Goal: Task Accomplishment & Management: Manage account settings

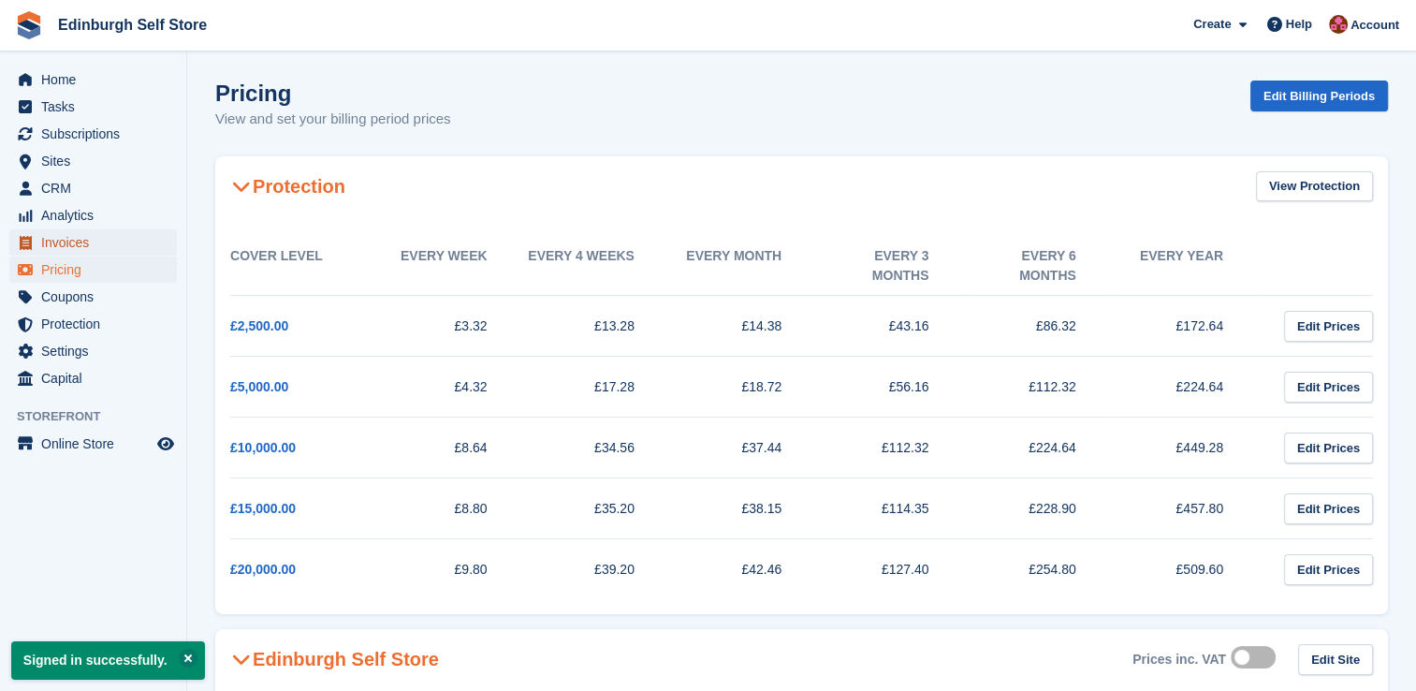
click at [96, 253] on span "Invoices" at bounding box center [97, 242] width 112 height 26
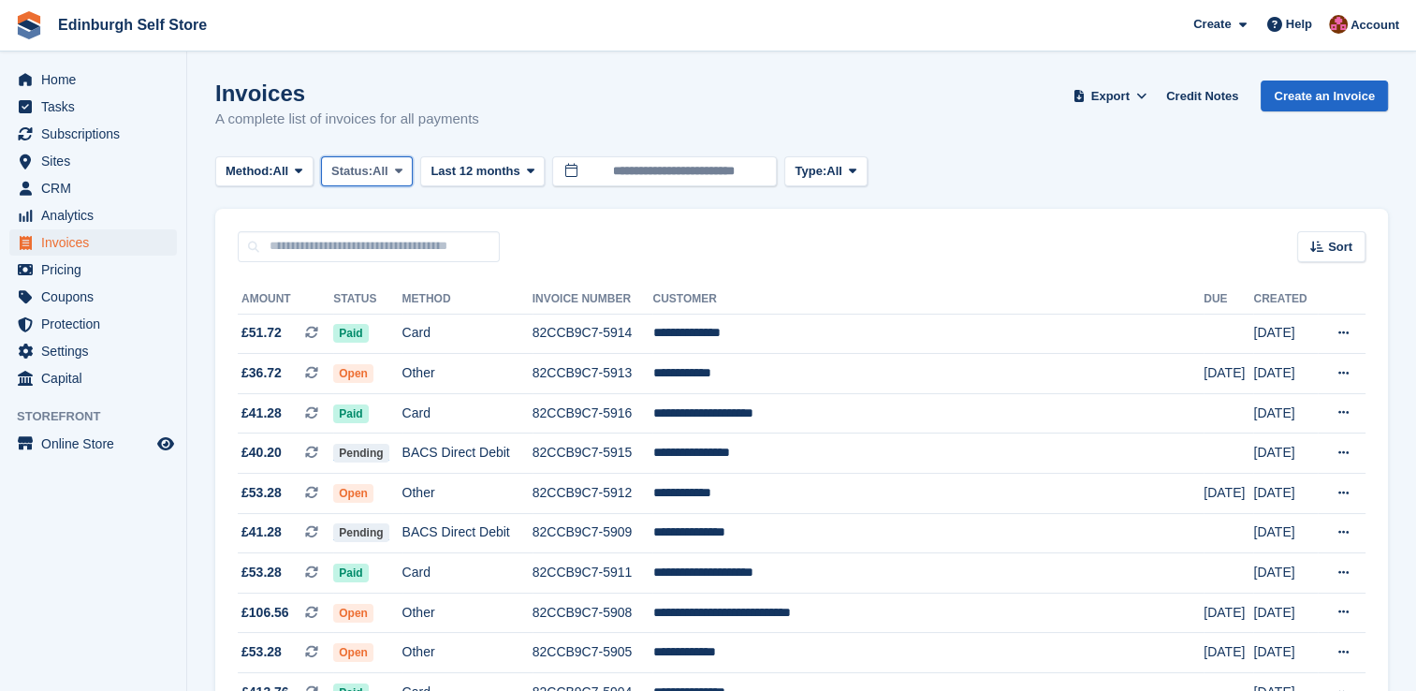
click at [400, 174] on icon at bounding box center [398, 171] width 7 height 12
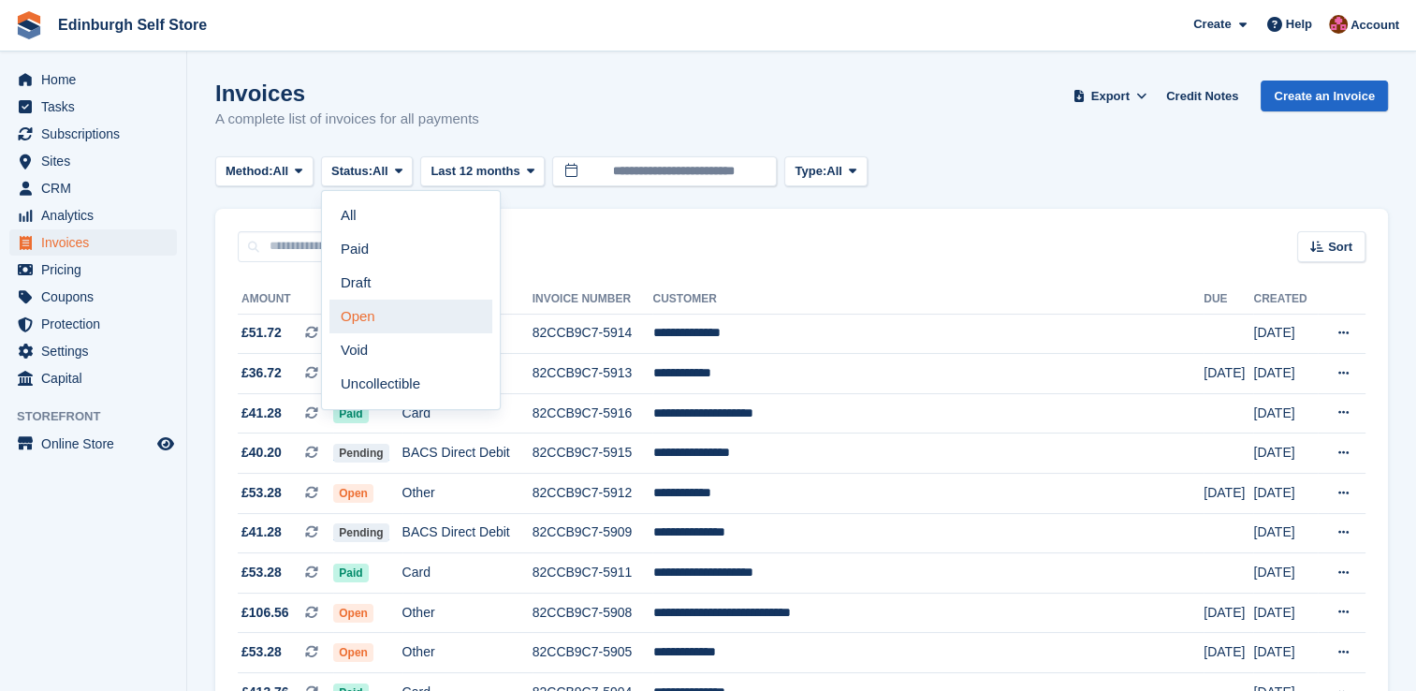
click at [405, 309] on link "Open" at bounding box center [410, 316] width 163 height 34
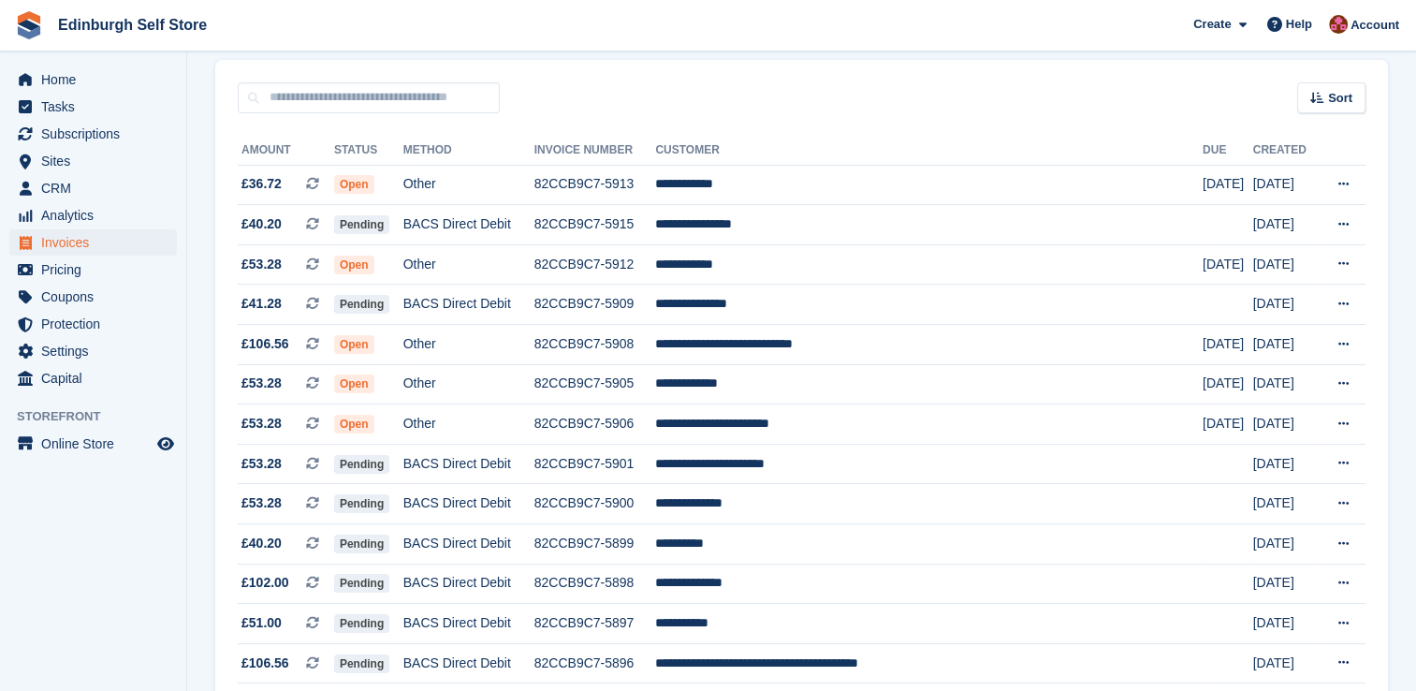
scroll to position [112, 0]
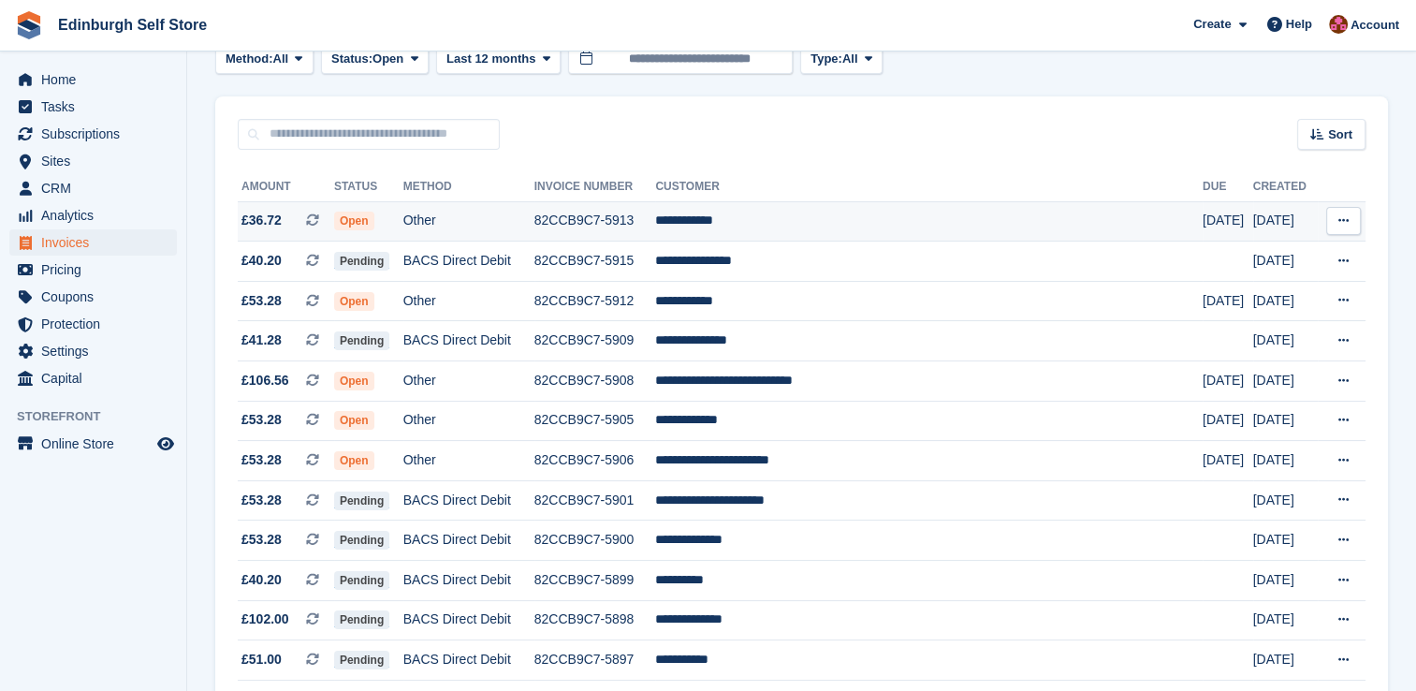
click at [853, 234] on td "**********" at bounding box center [929, 221] width 548 height 40
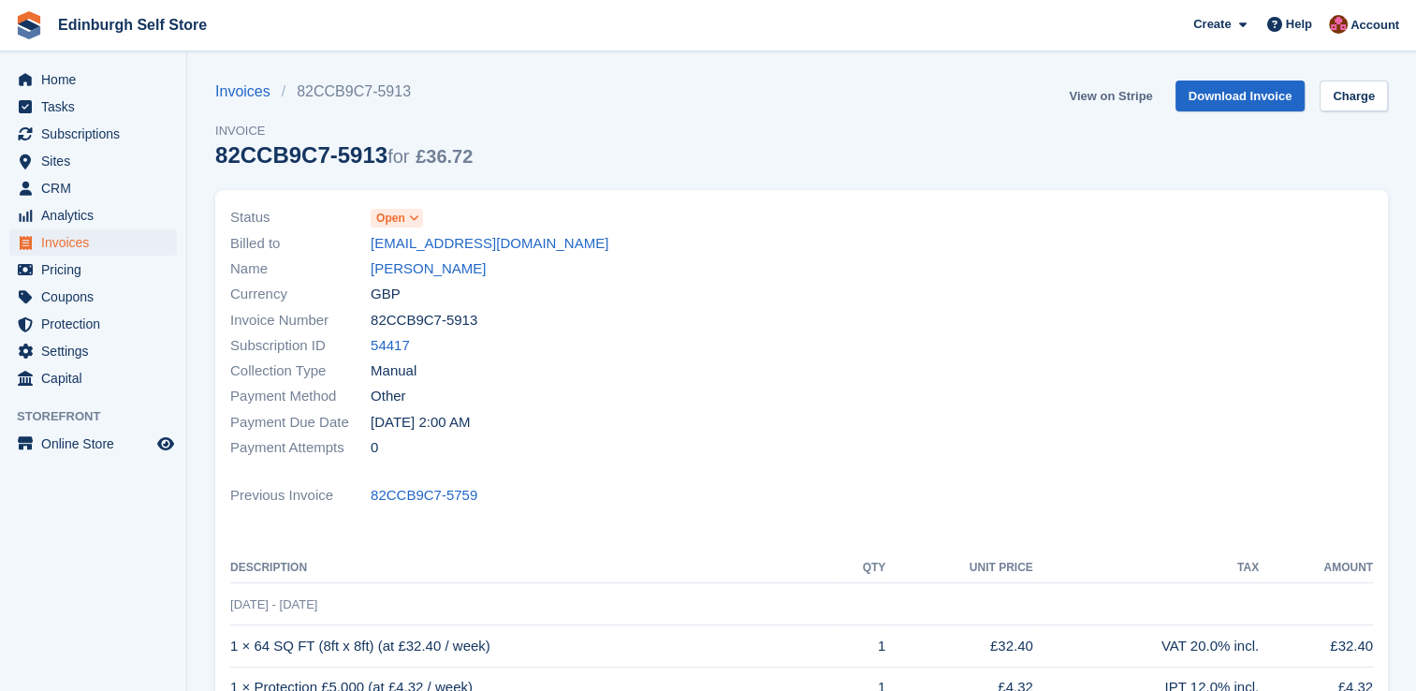
click at [1127, 92] on link "View on Stripe" at bounding box center [1110, 95] width 98 height 31
click at [76, 247] on span "Invoices" at bounding box center [97, 242] width 112 height 26
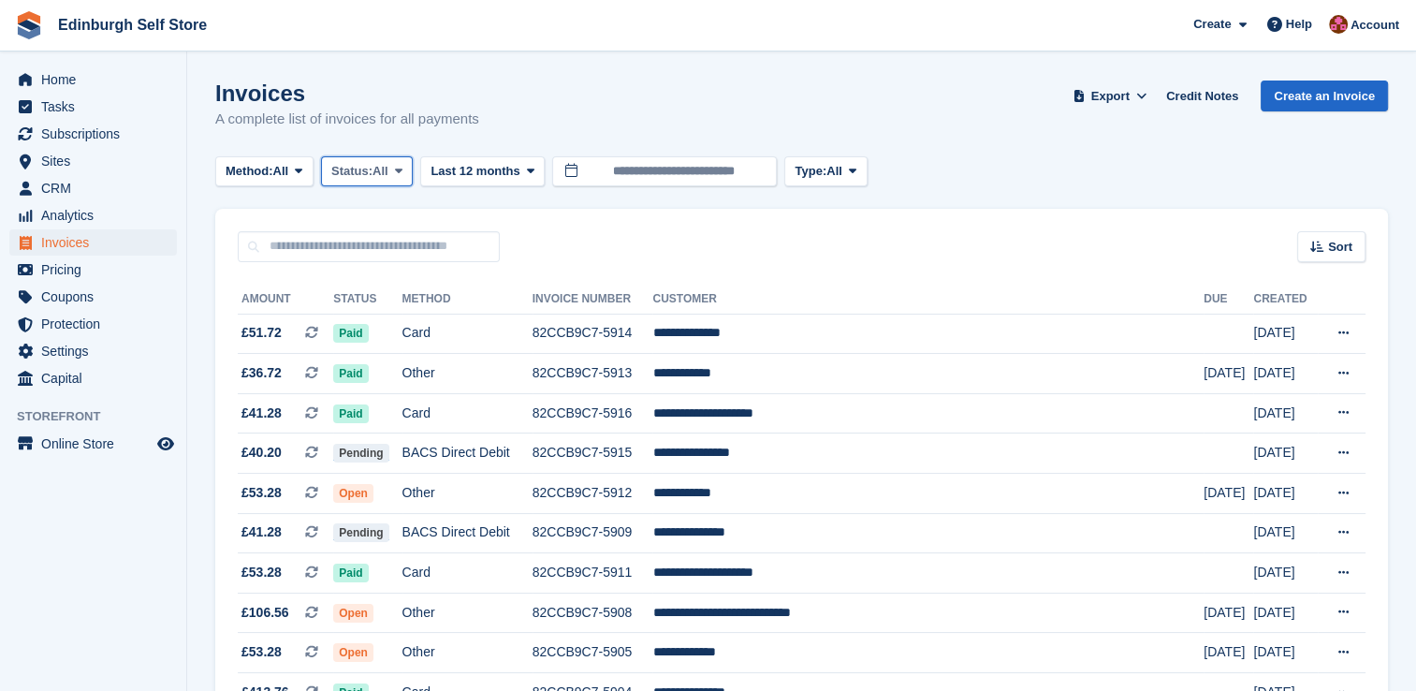
click at [402, 170] on icon at bounding box center [398, 171] width 7 height 12
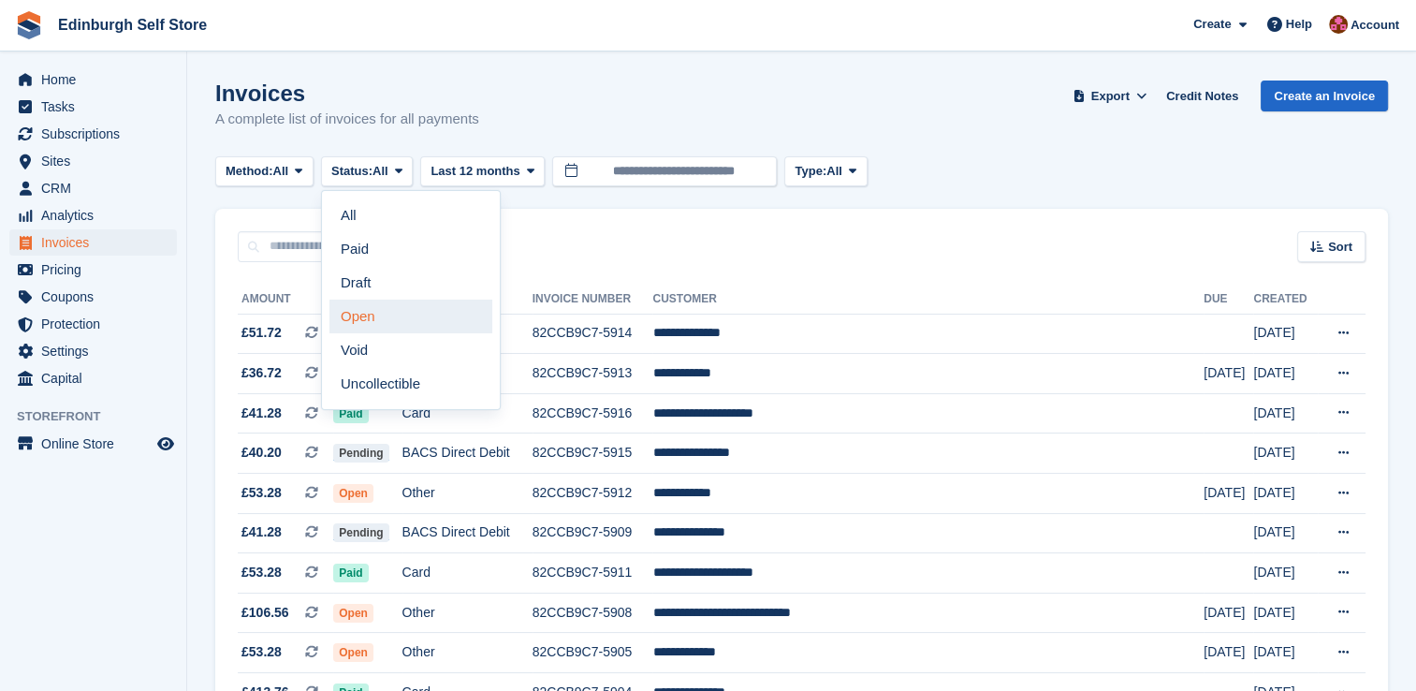
click at [396, 316] on link "Open" at bounding box center [410, 316] width 163 height 34
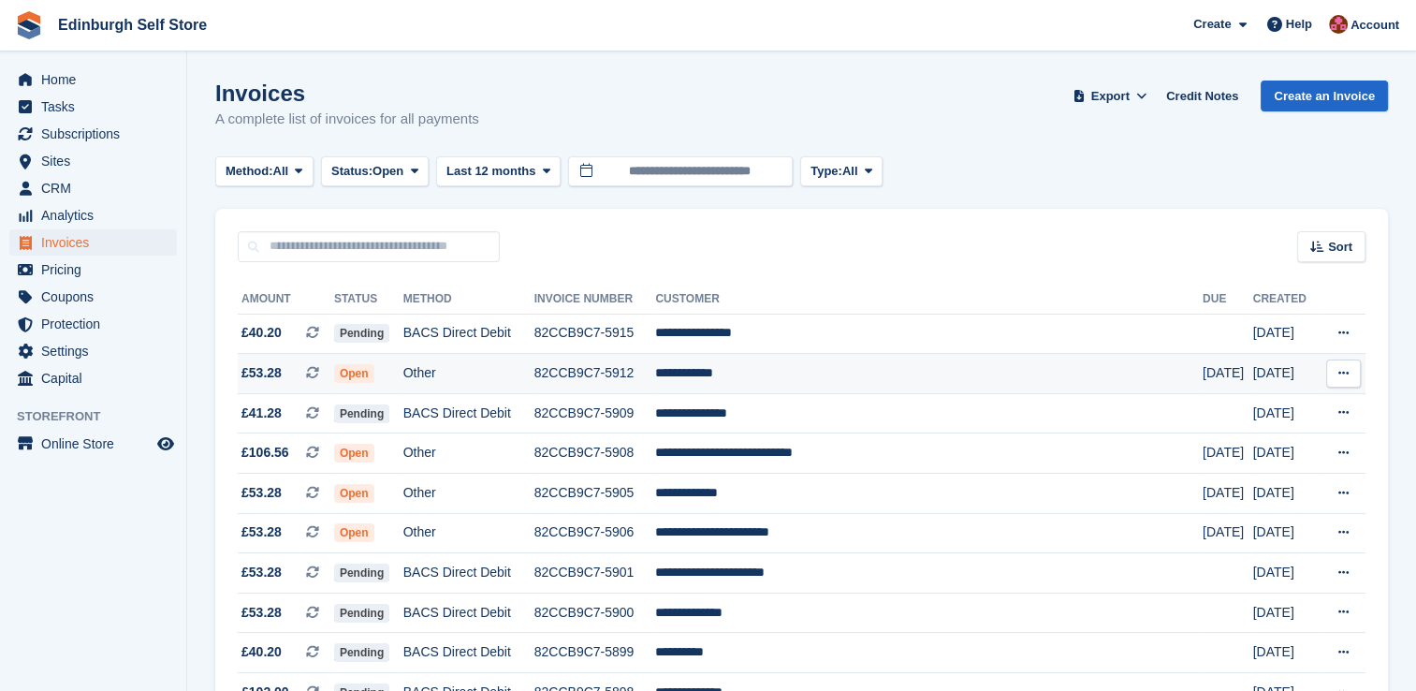
click at [768, 374] on td "**********" at bounding box center [929, 374] width 548 height 40
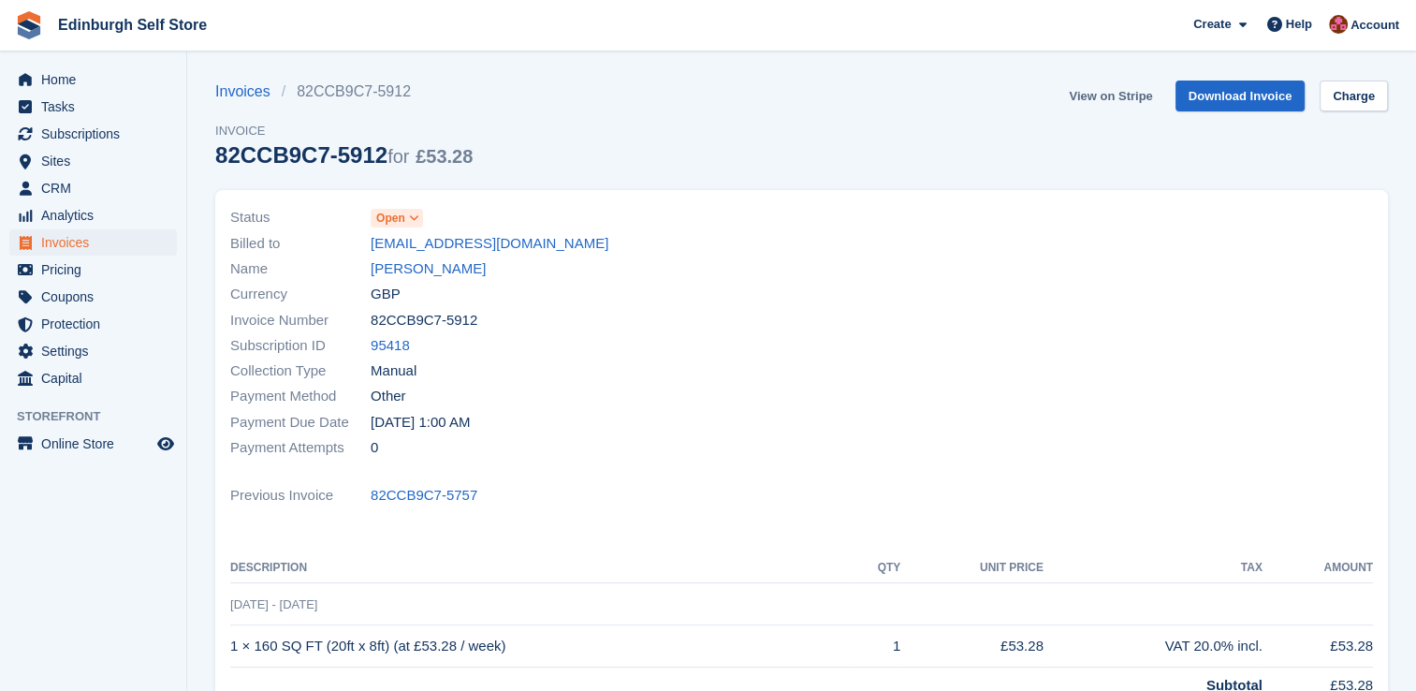
click at [1104, 95] on link "View on Stripe" at bounding box center [1110, 95] width 98 height 31
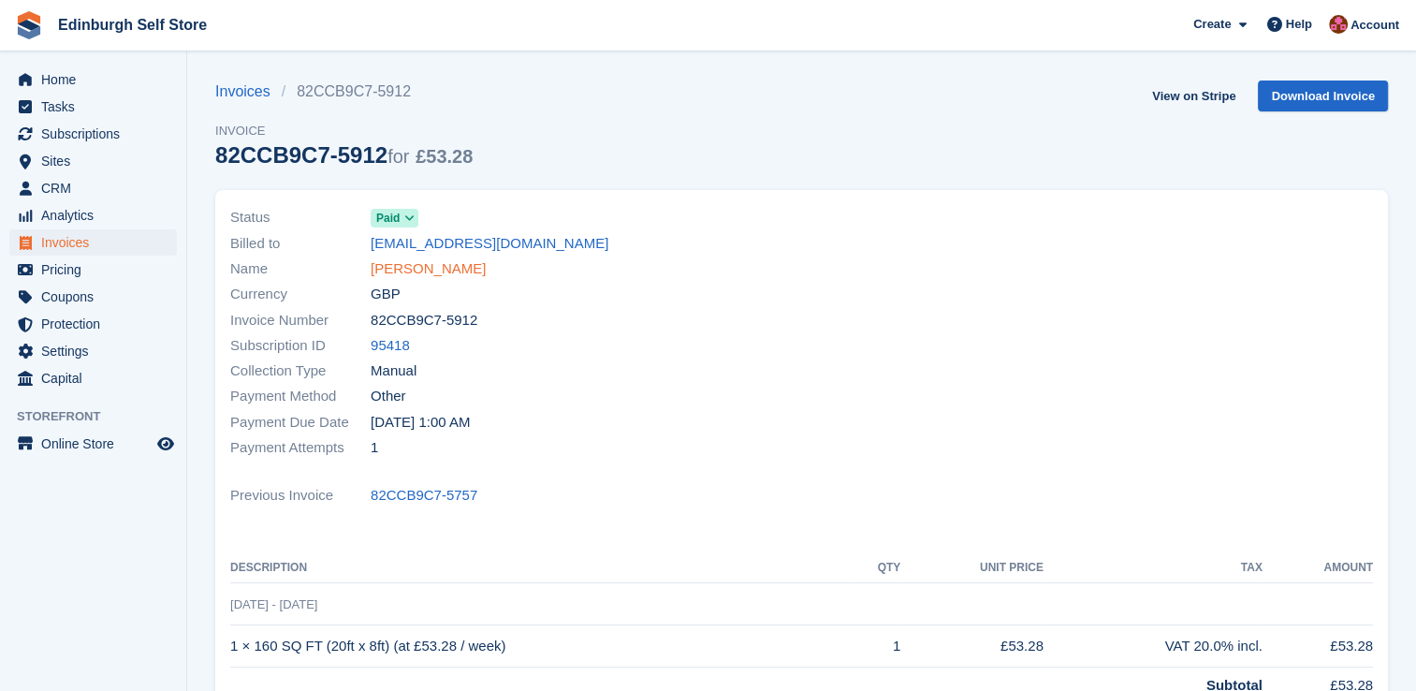
click at [420, 267] on link "[PERSON_NAME]" at bounding box center [428, 269] width 115 height 22
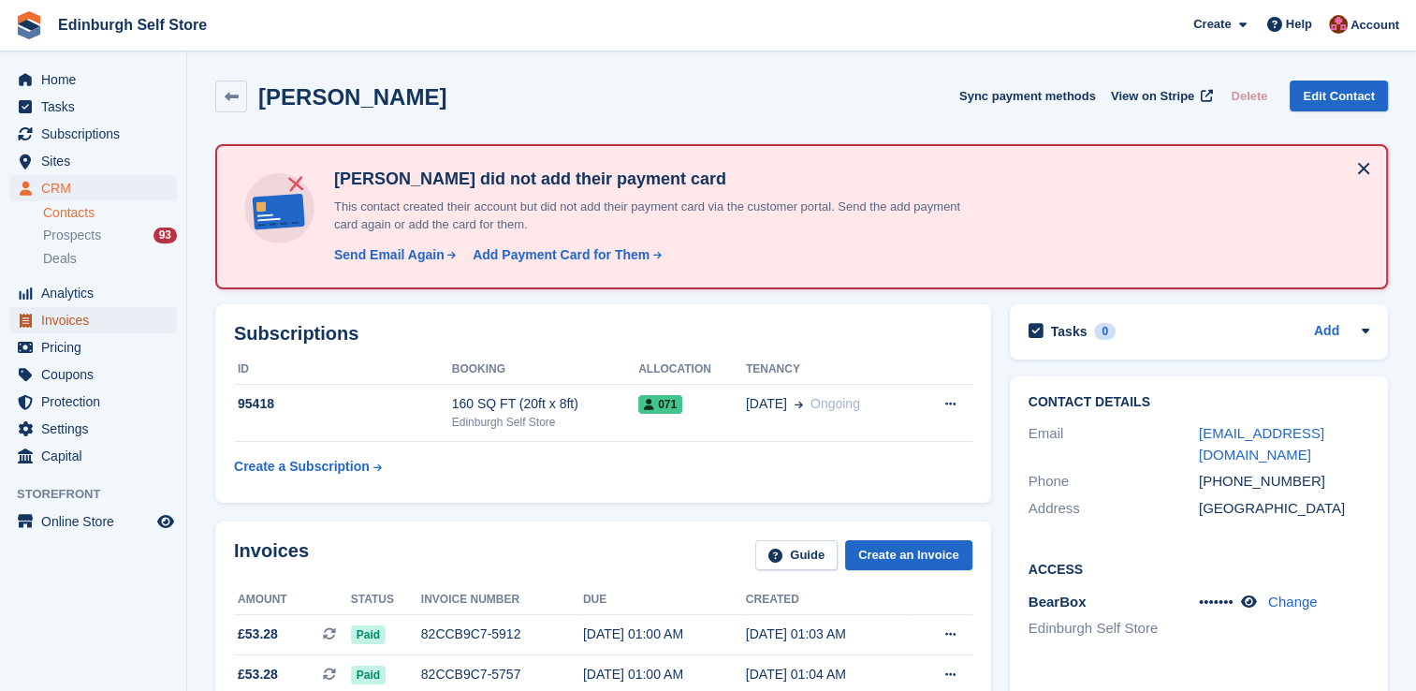
click at [90, 314] on span "Invoices" at bounding box center [97, 320] width 112 height 26
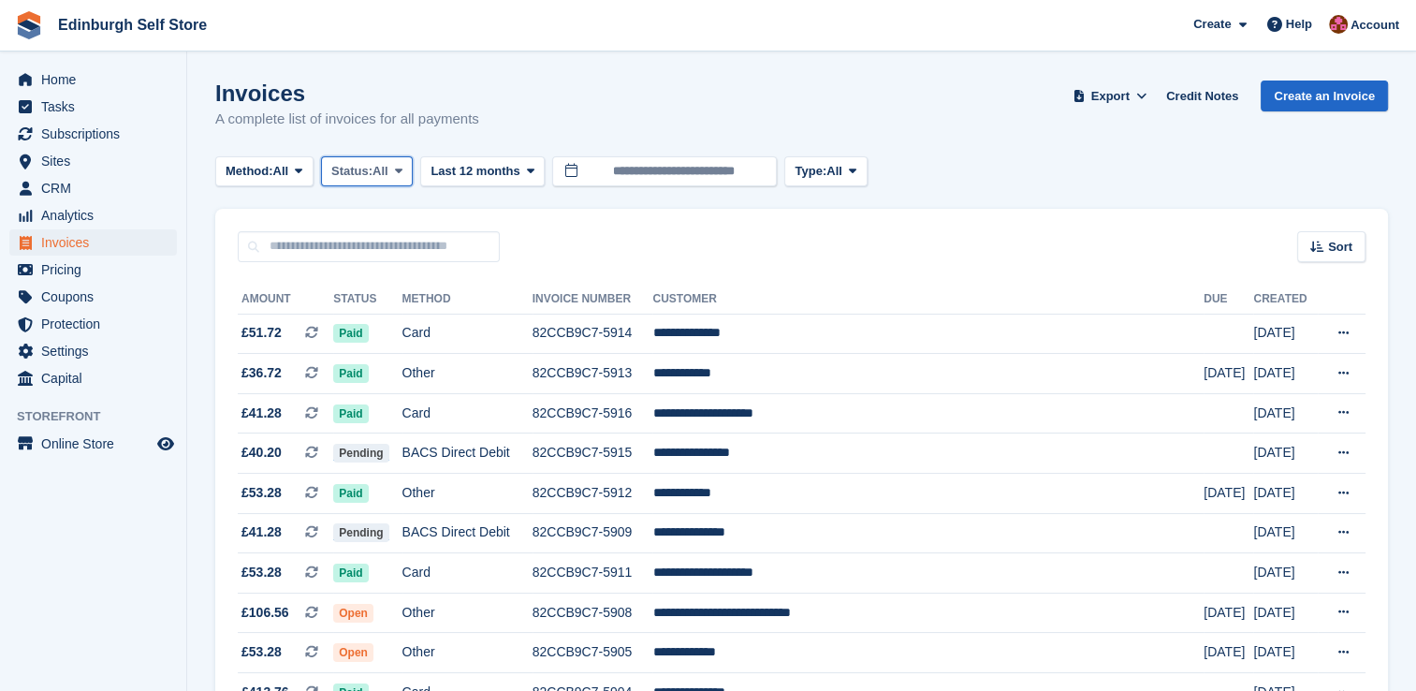
click at [401, 174] on icon at bounding box center [398, 171] width 7 height 12
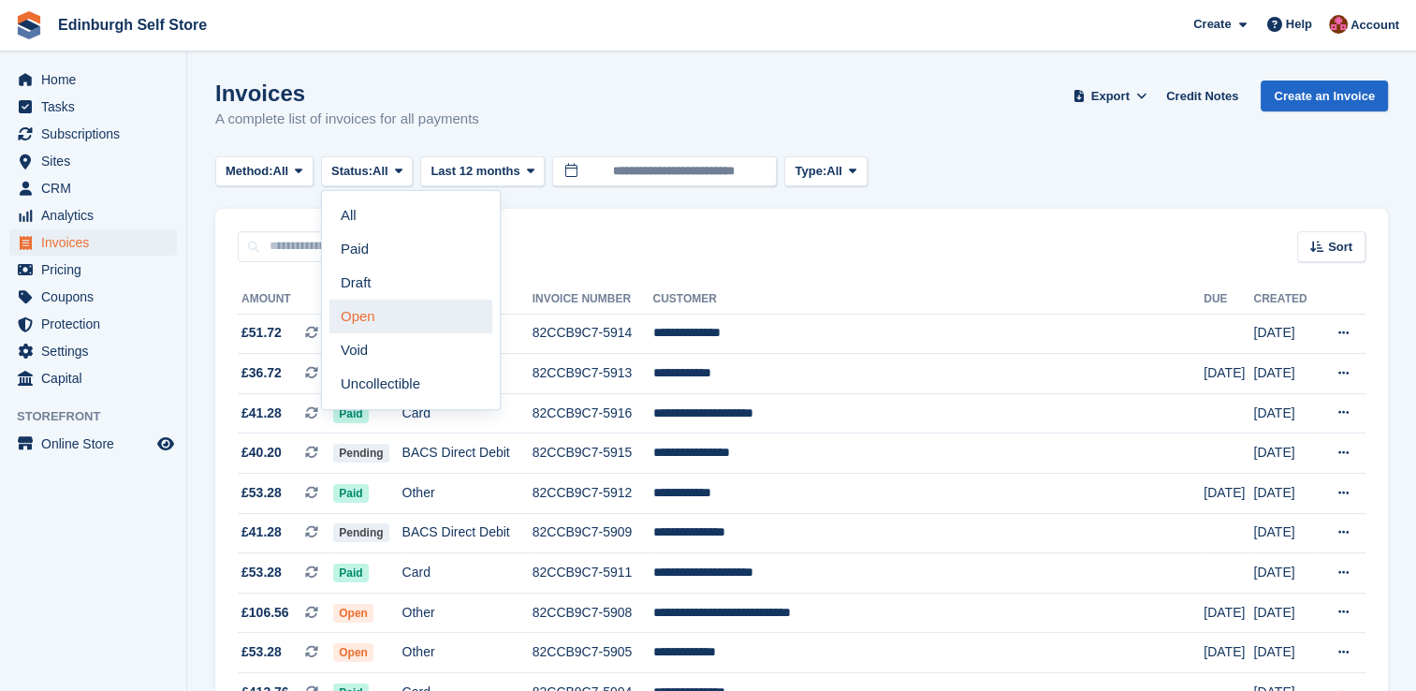
click at [401, 329] on link "Open" at bounding box center [410, 316] width 163 height 34
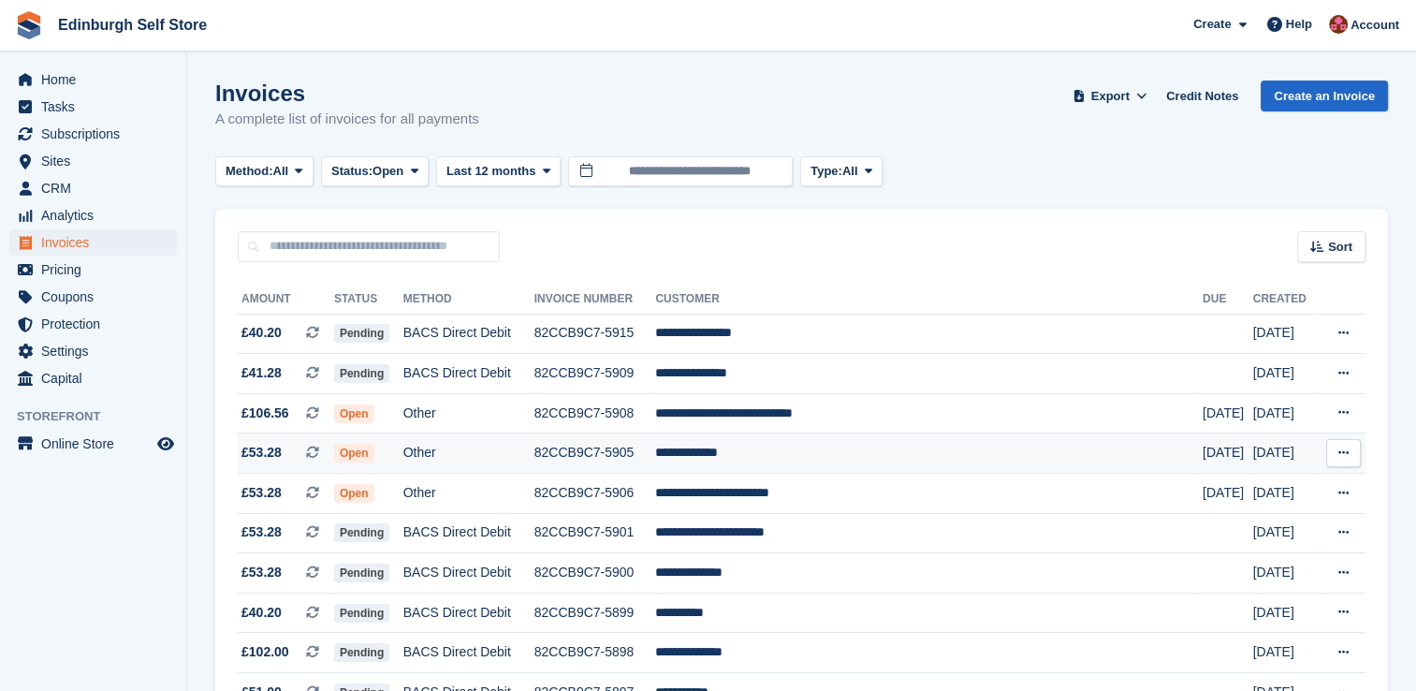
click at [777, 448] on td "**********" at bounding box center [929, 453] width 548 height 40
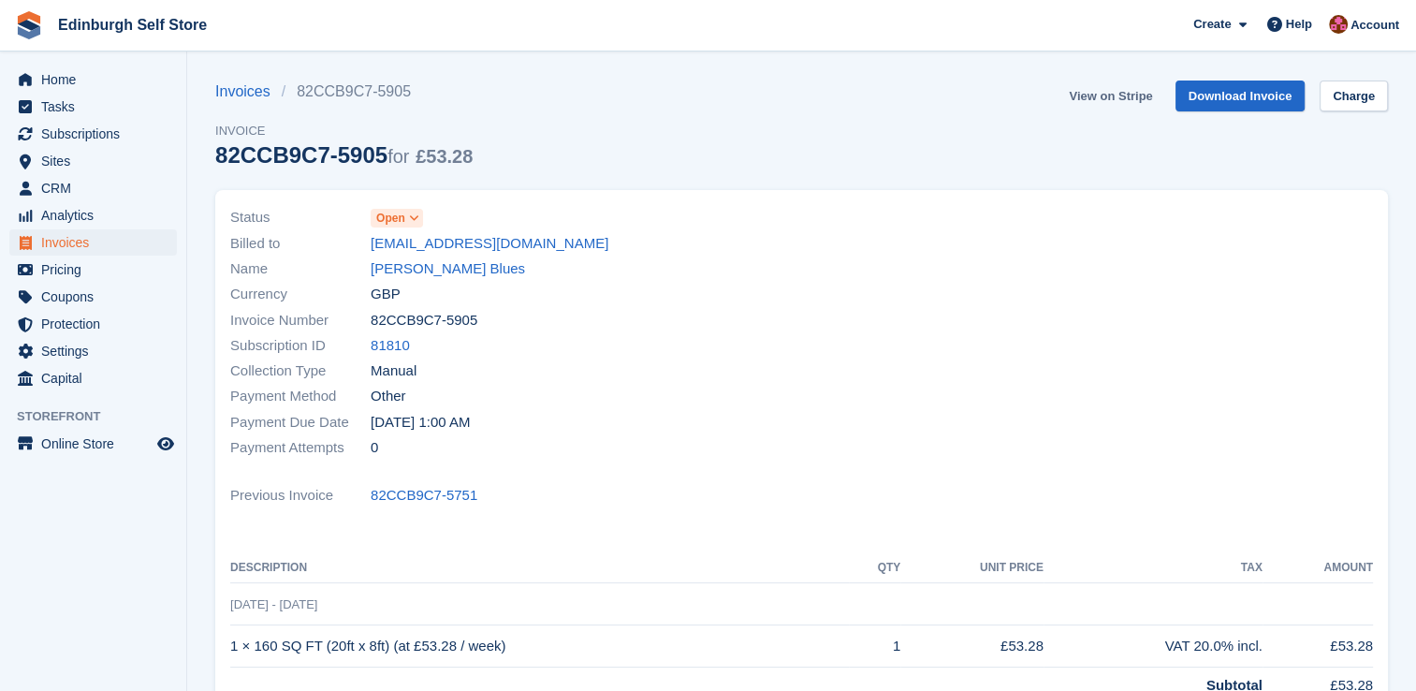
click at [1107, 95] on link "View on Stripe" at bounding box center [1110, 95] width 98 height 31
click at [108, 249] on span "Invoices" at bounding box center [97, 242] width 112 height 26
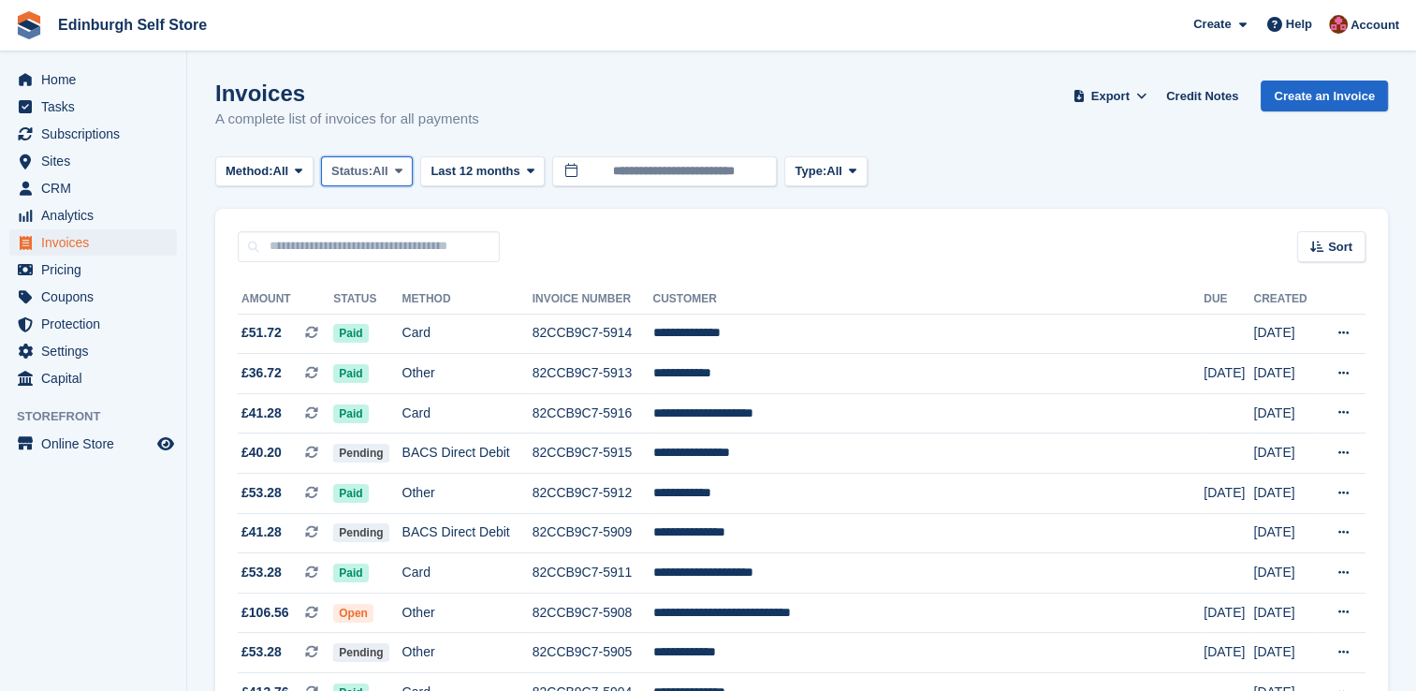
click at [399, 172] on span at bounding box center [398, 171] width 15 height 15
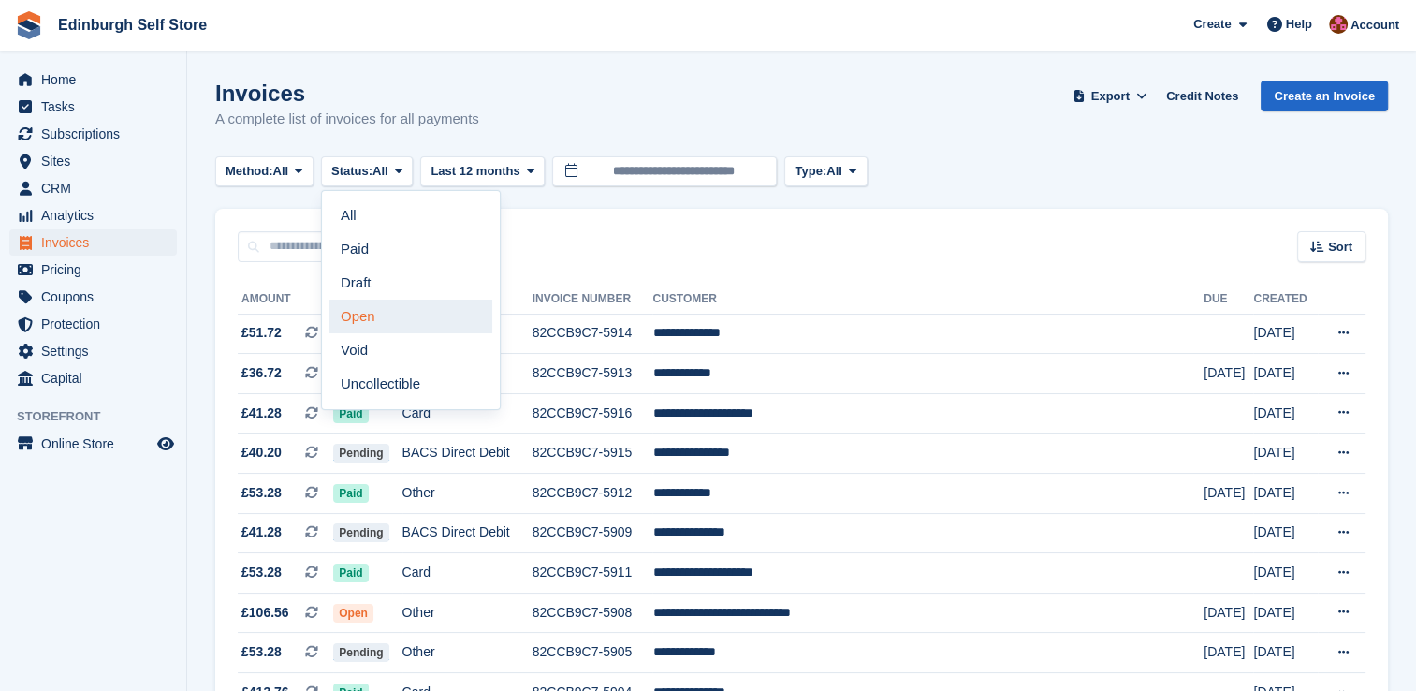
click at [367, 324] on link "Open" at bounding box center [410, 316] width 163 height 34
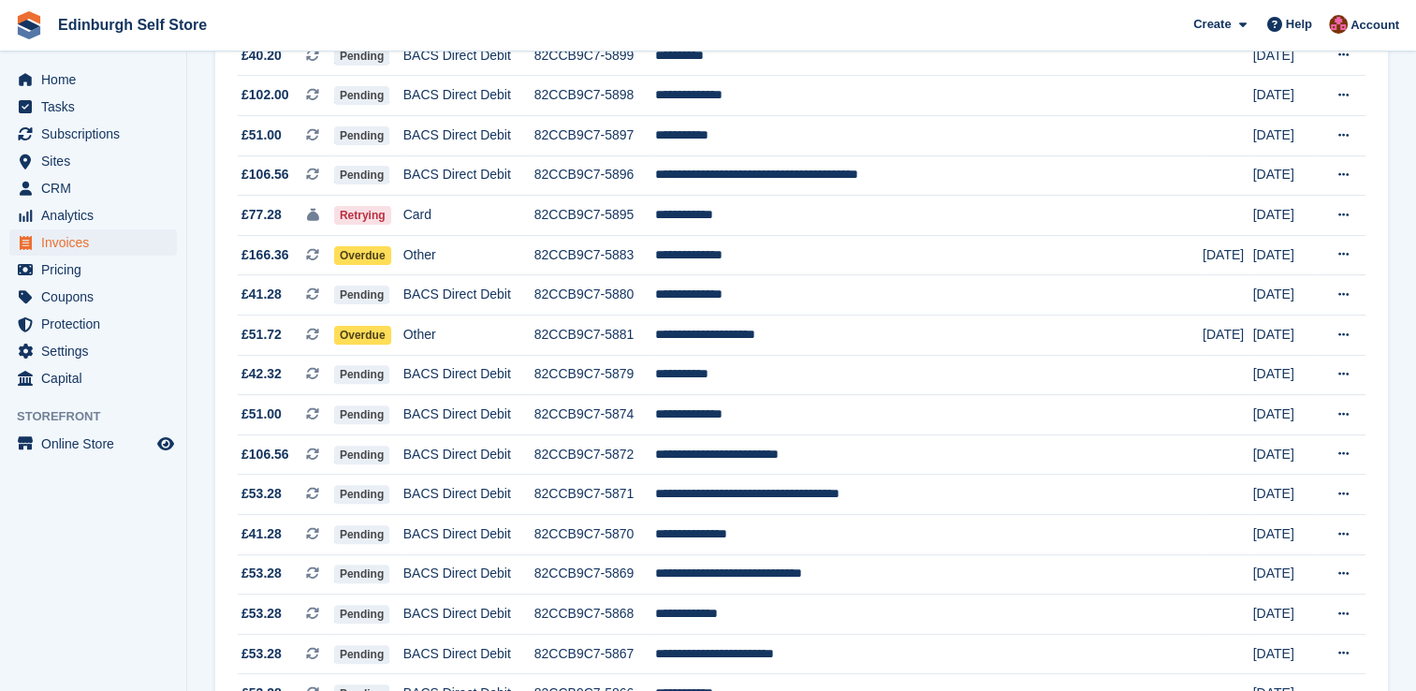
scroll to position [562, 0]
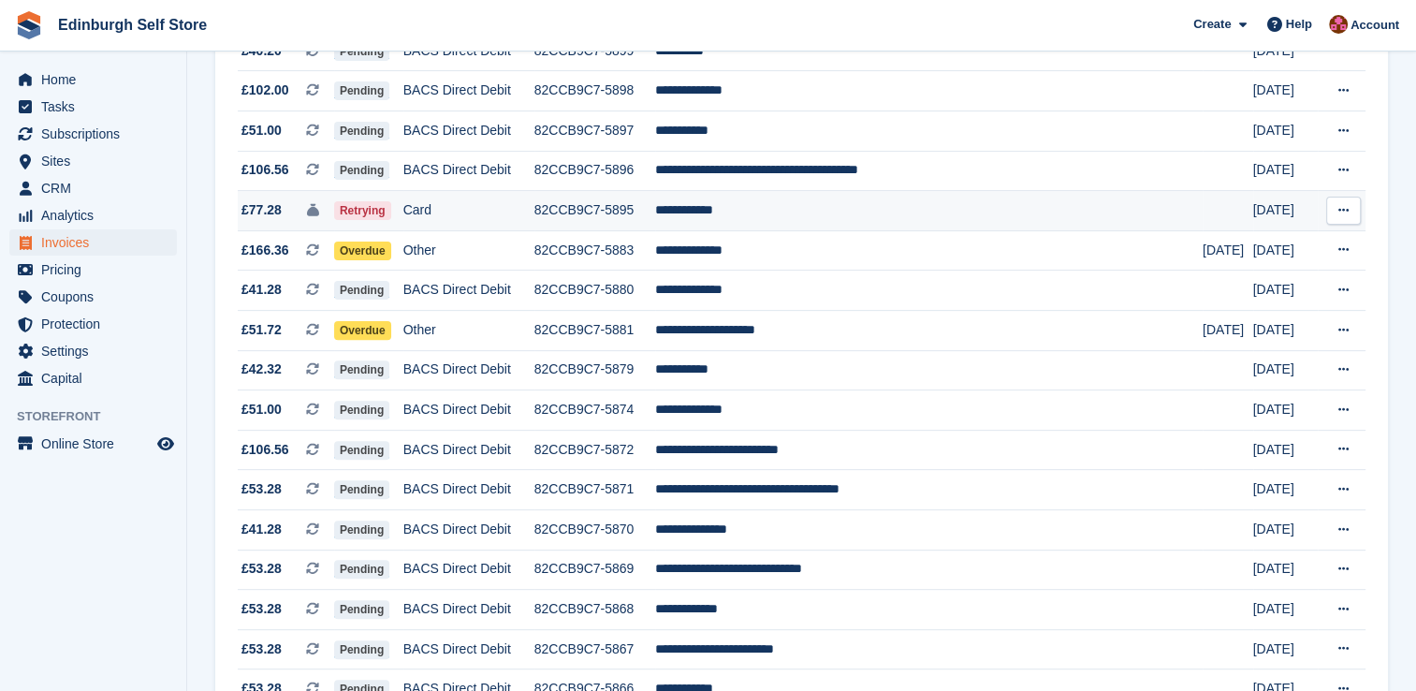
click at [773, 214] on td "**********" at bounding box center [929, 211] width 548 height 40
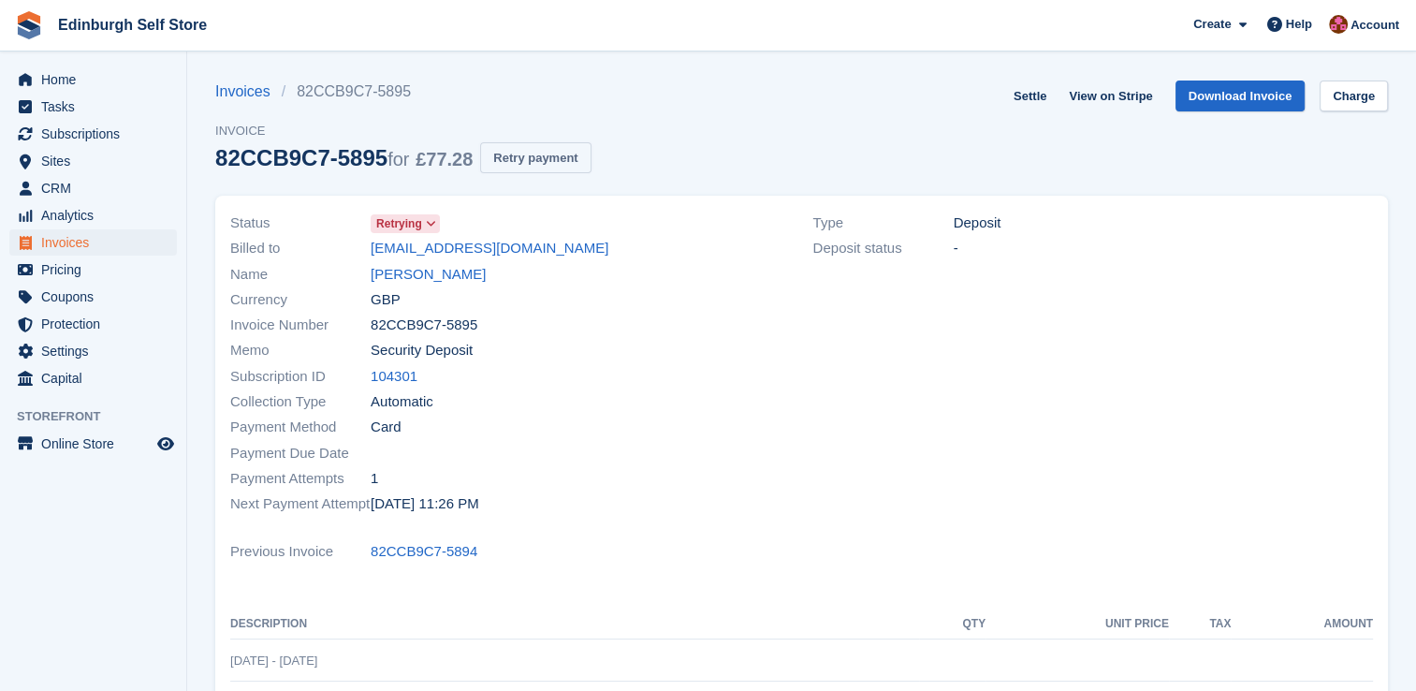
click at [555, 155] on button "Retry payment" at bounding box center [535, 157] width 110 height 31
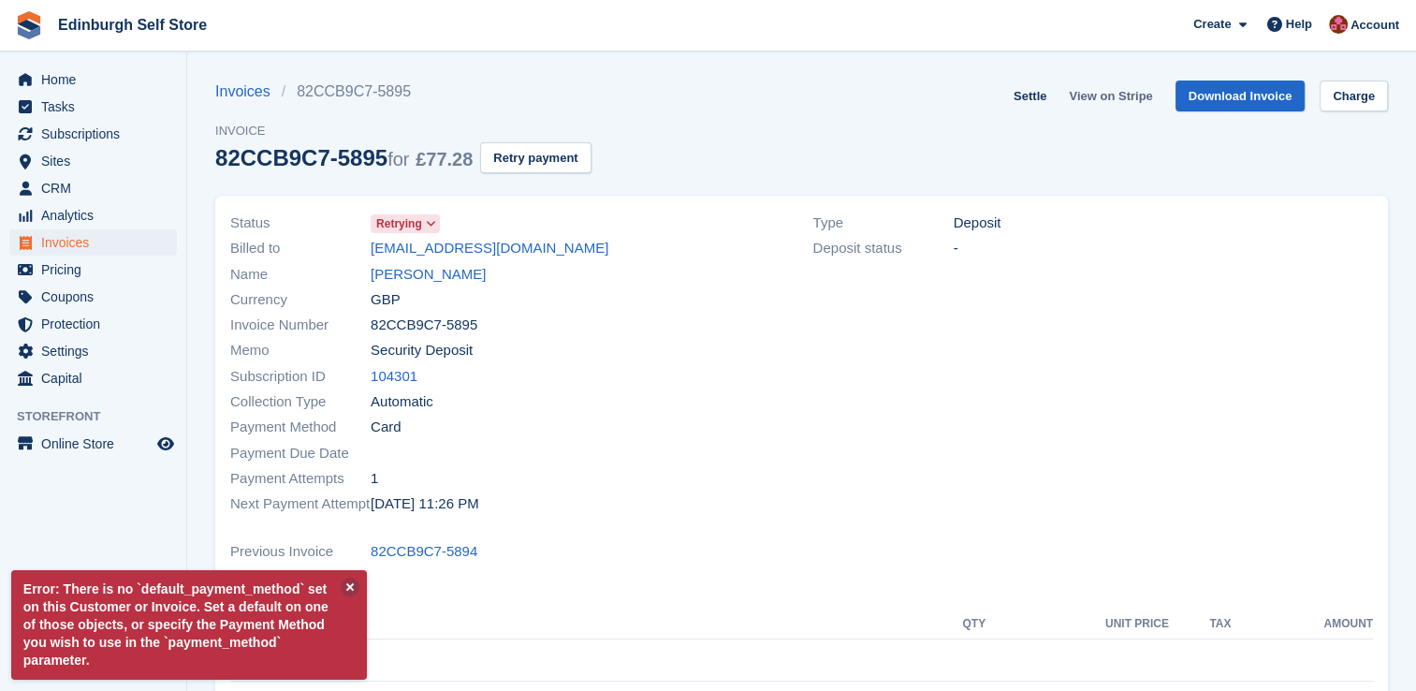
click at [1108, 94] on link "View on Stripe" at bounding box center [1110, 95] width 98 height 31
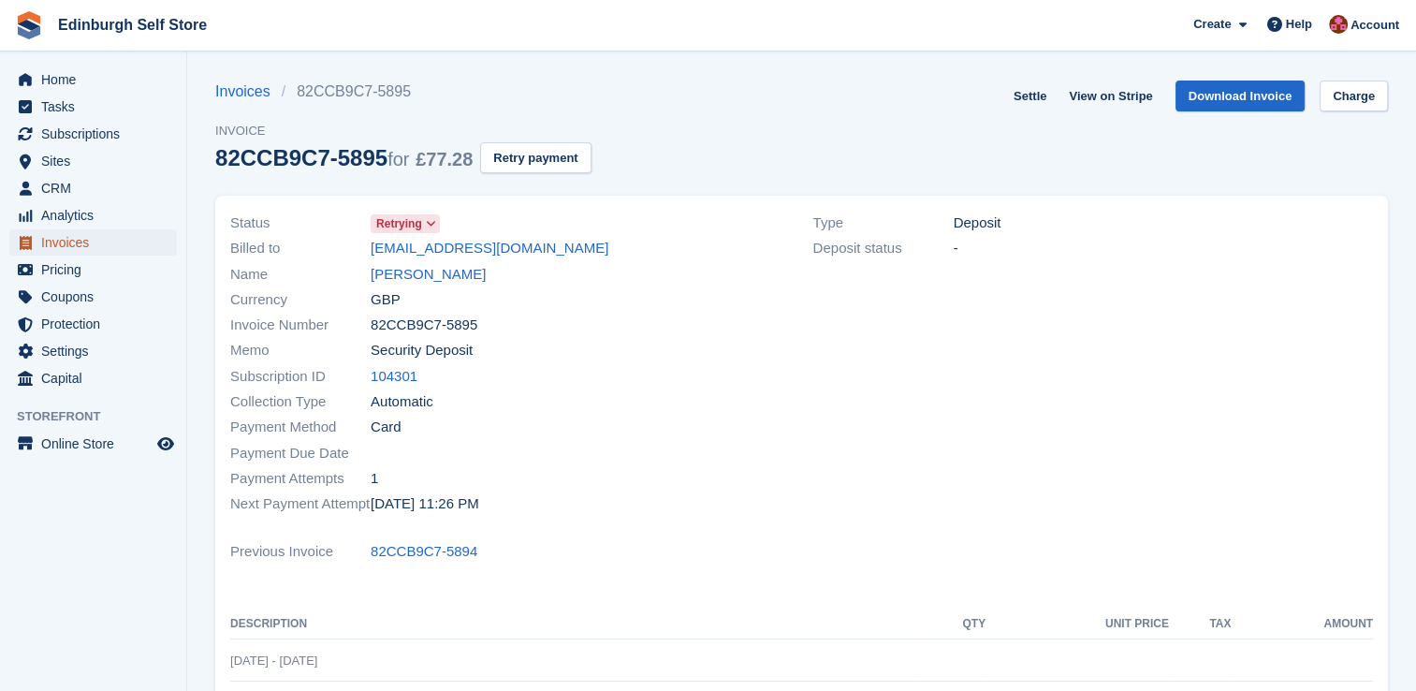
click at [110, 239] on span "Invoices" at bounding box center [97, 242] width 112 height 26
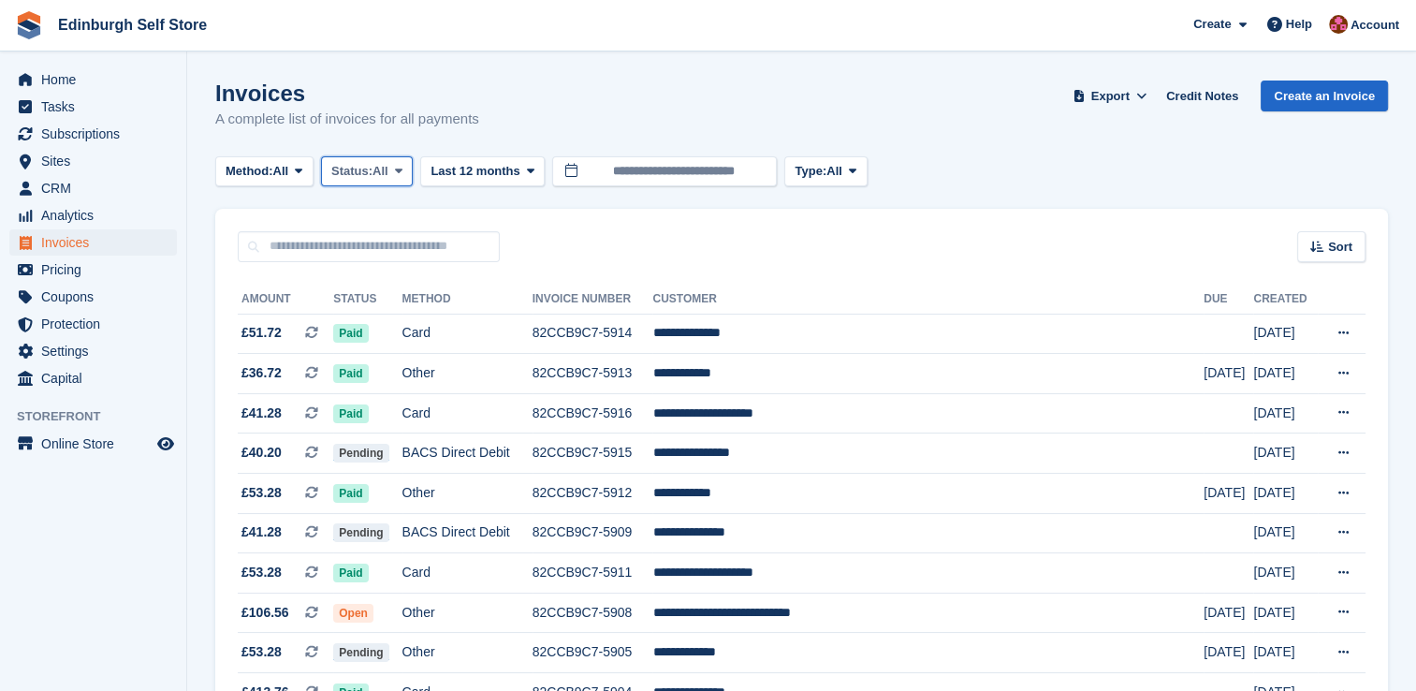
click at [402, 173] on icon at bounding box center [398, 171] width 7 height 12
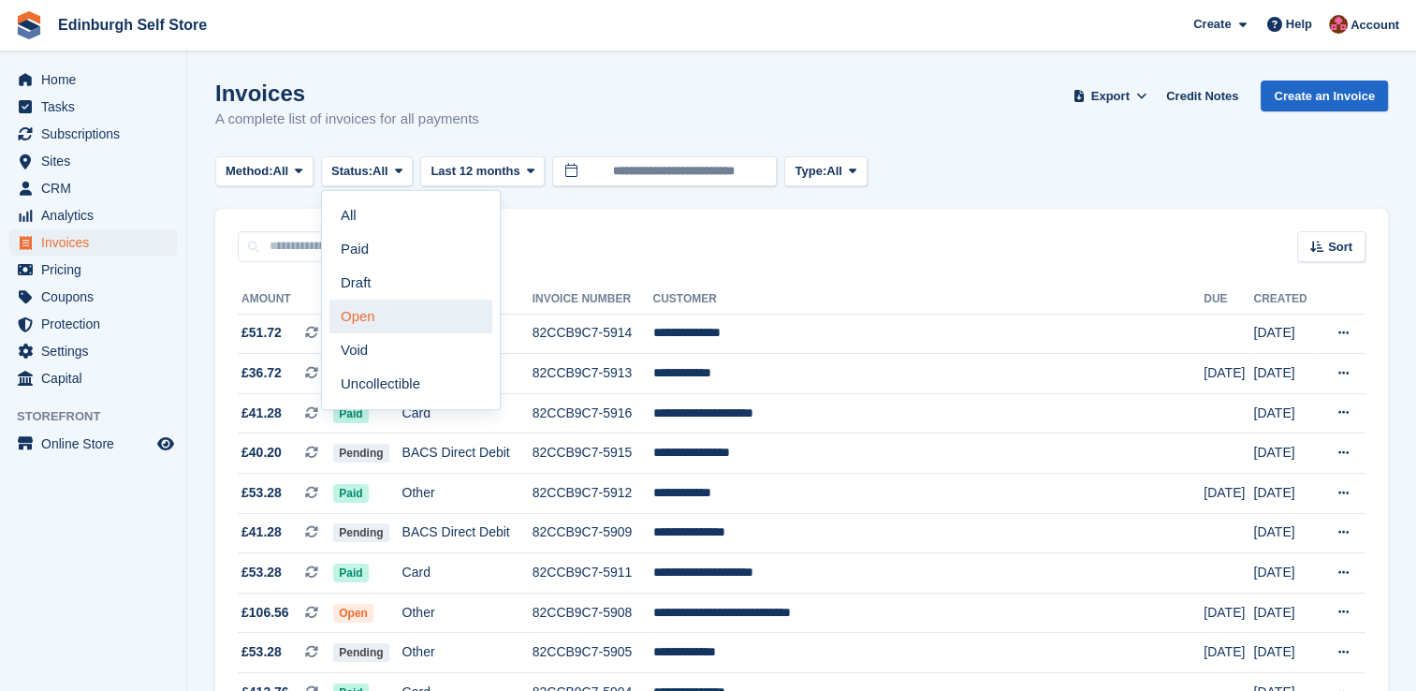
click at [399, 328] on link "Open" at bounding box center [410, 316] width 163 height 34
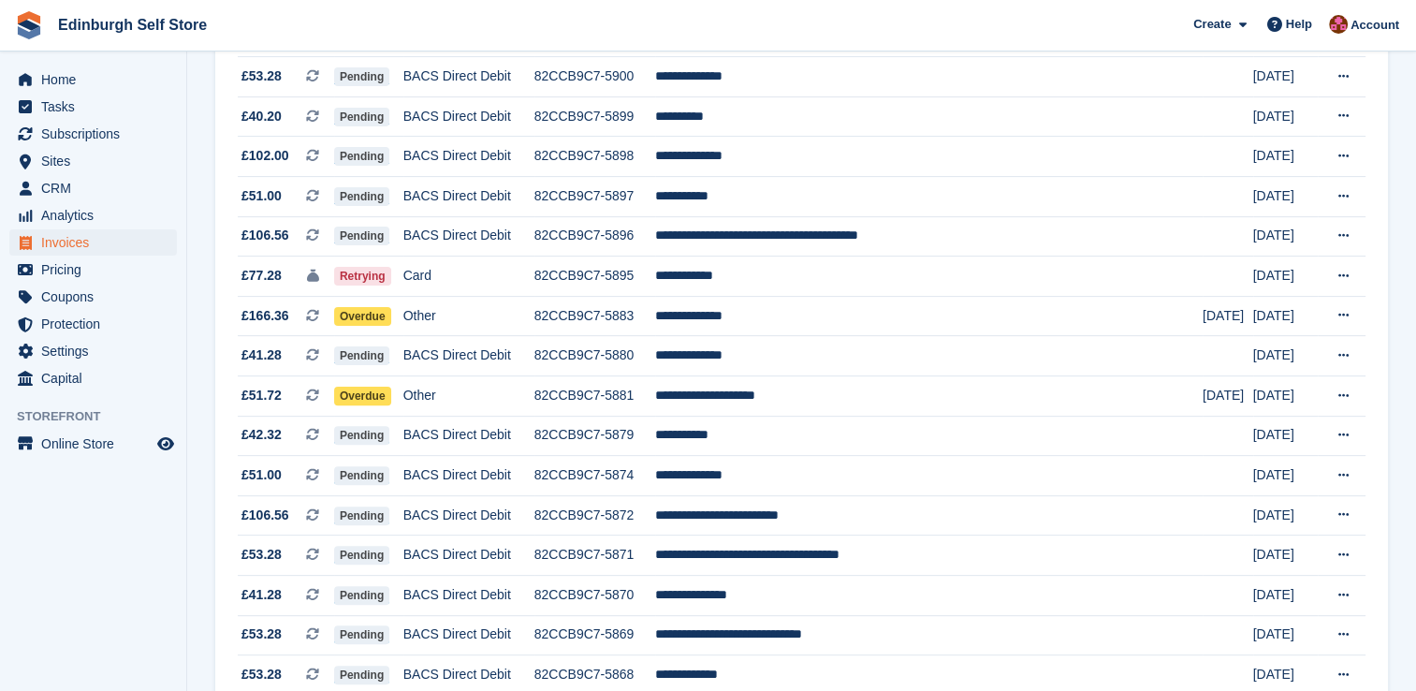
scroll to position [562, 0]
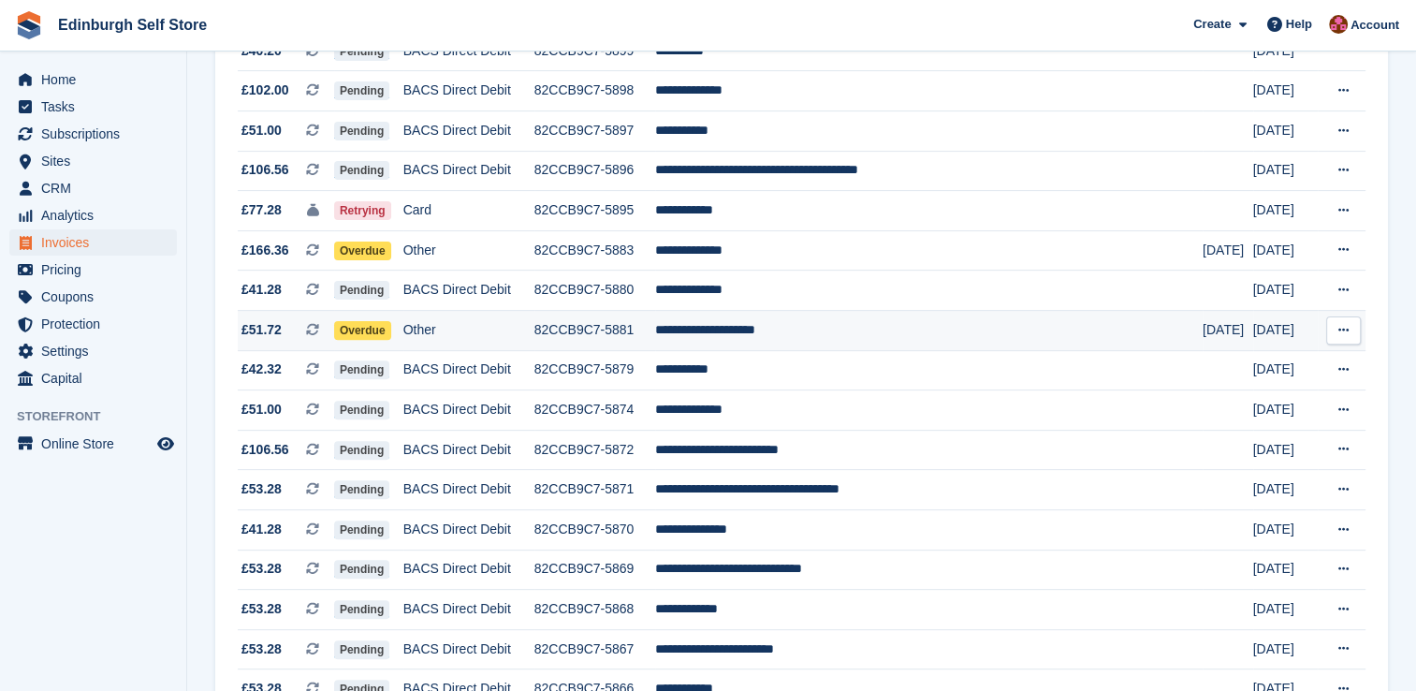
click at [793, 336] on td "**********" at bounding box center [929, 331] width 548 height 40
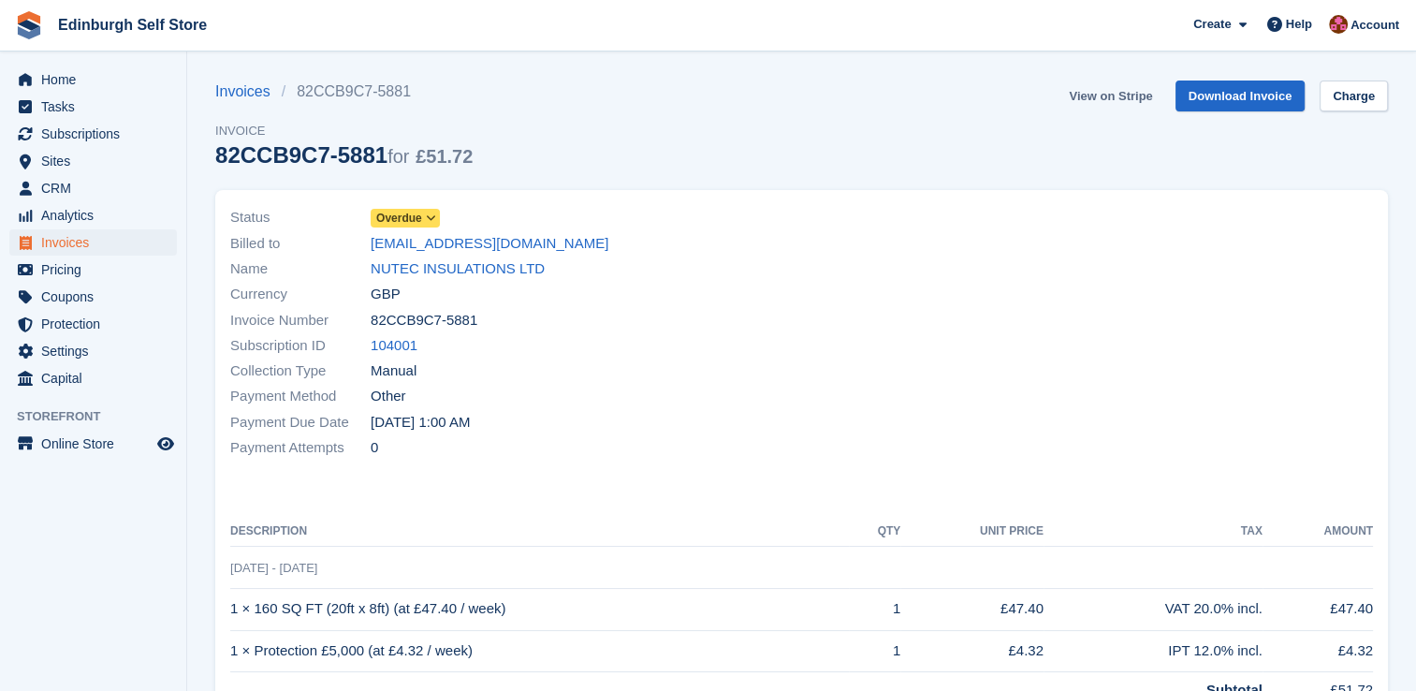
click at [1108, 94] on link "View on Stripe" at bounding box center [1110, 95] width 98 height 31
click at [457, 268] on link "NUTEC INSULATIONS LTD" at bounding box center [458, 269] width 174 height 22
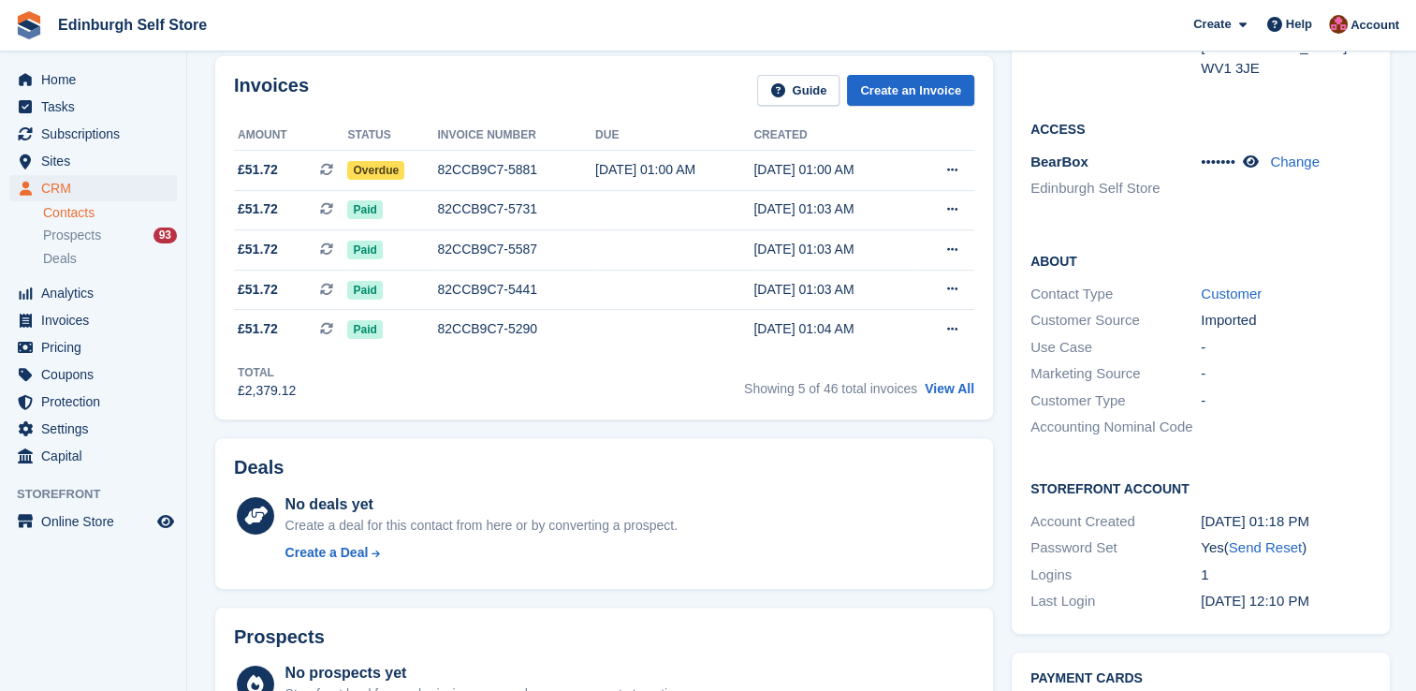
scroll to position [562, 0]
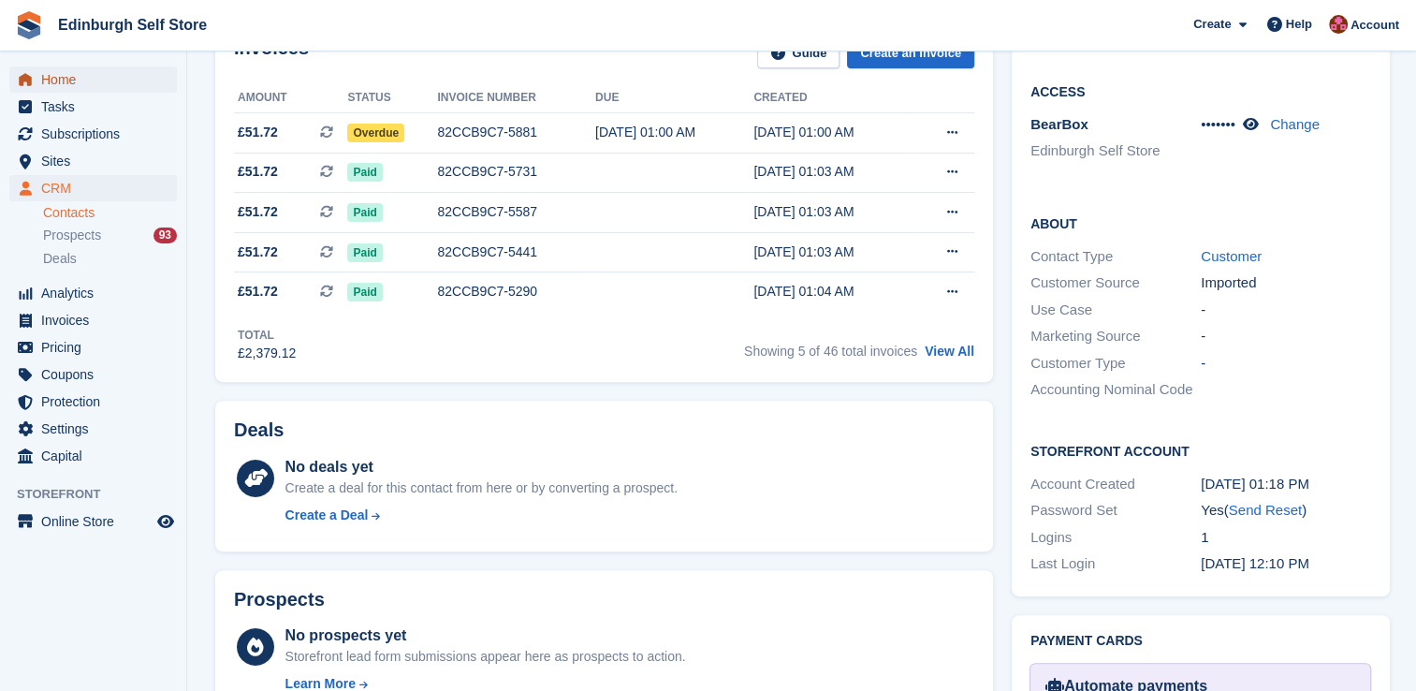
click at [66, 83] on span "Home" at bounding box center [97, 79] width 112 height 26
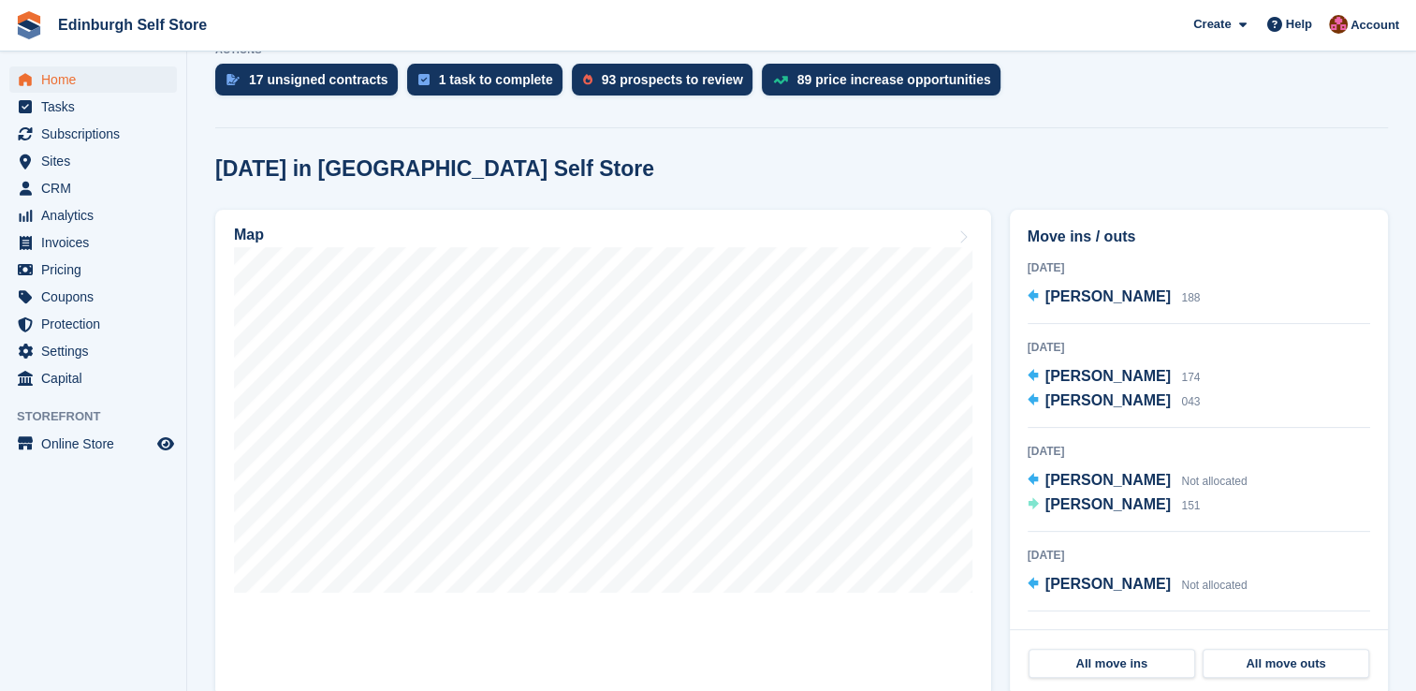
scroll to position [412, 0]
